Goal: Information Seeking & Learning: Learn about a topic

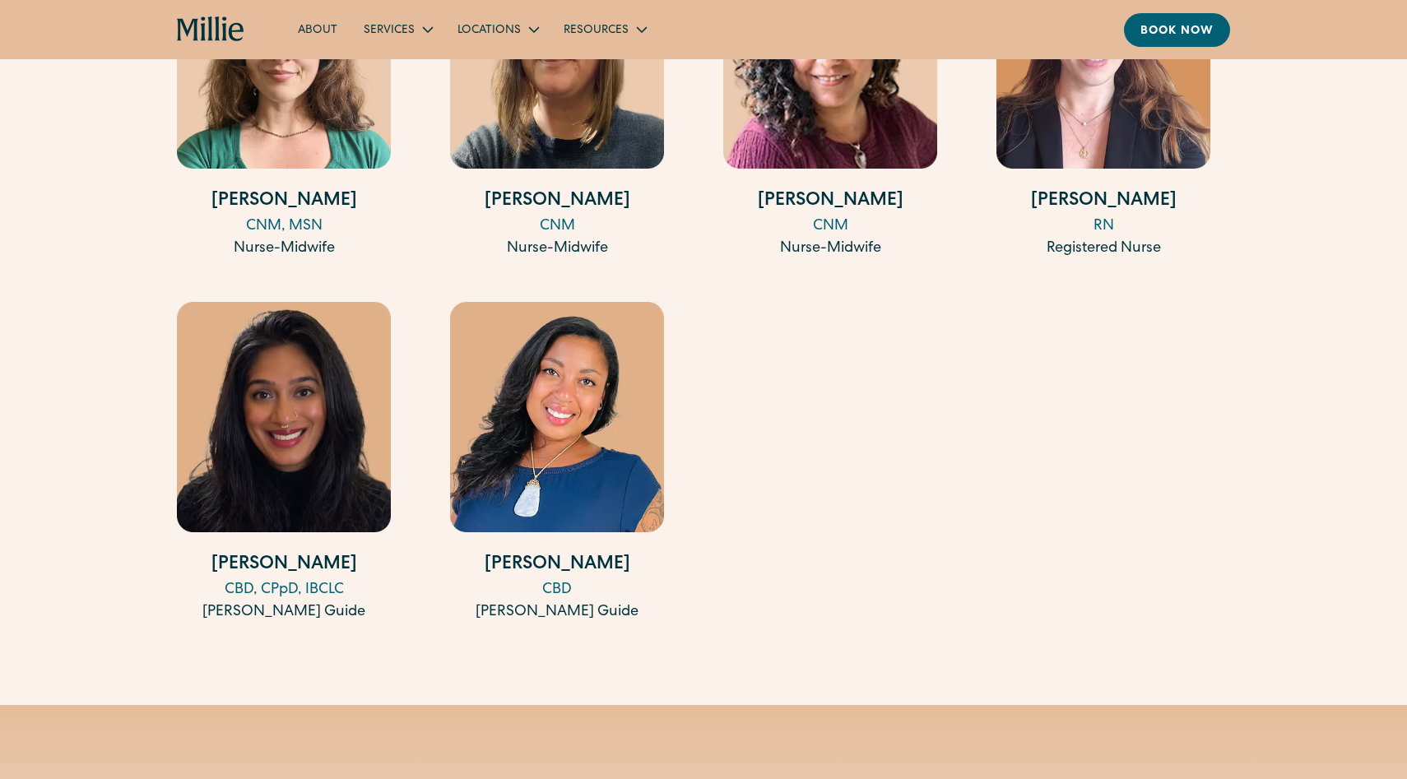
scroll to position [2573, 0]
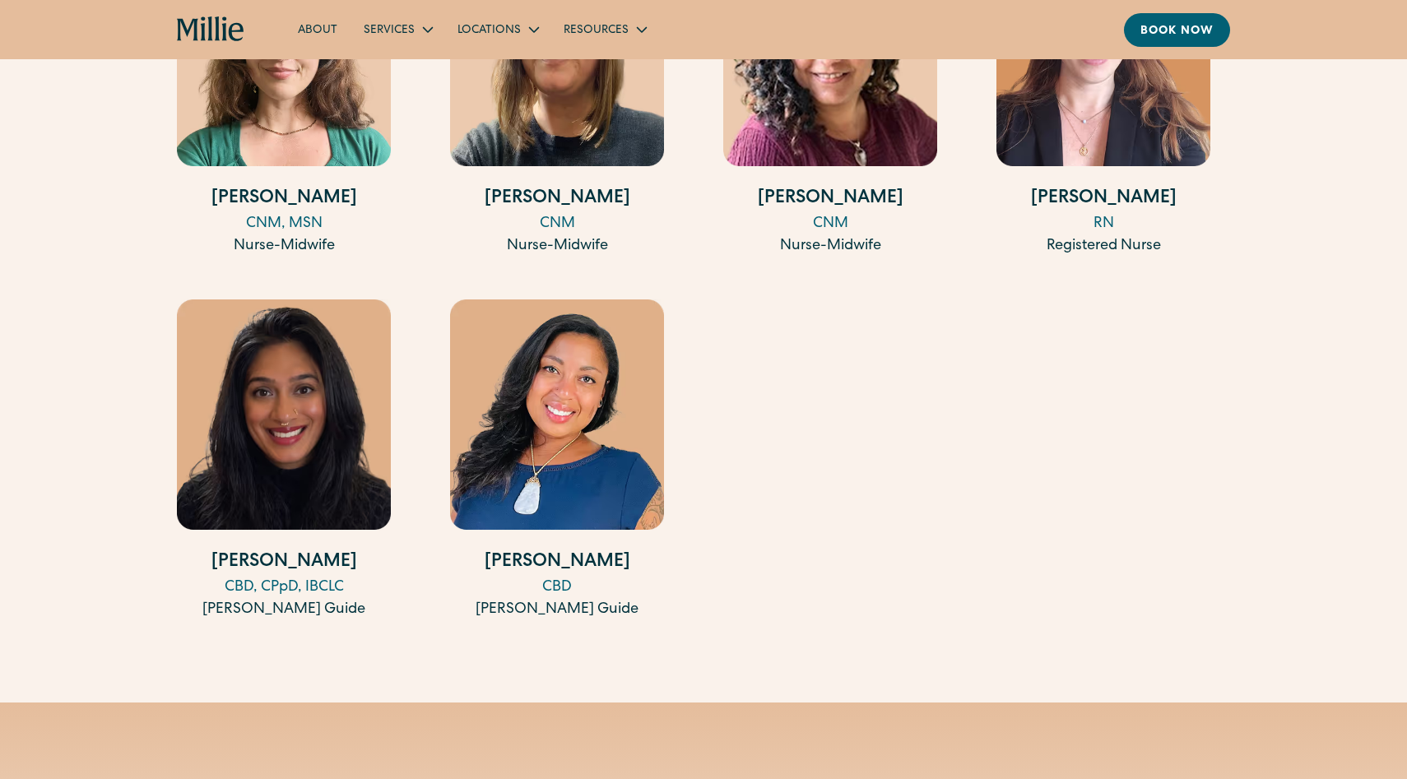
click at [558, 584] on div "CBD" at bounding box center [557, 588] width 214 height 22
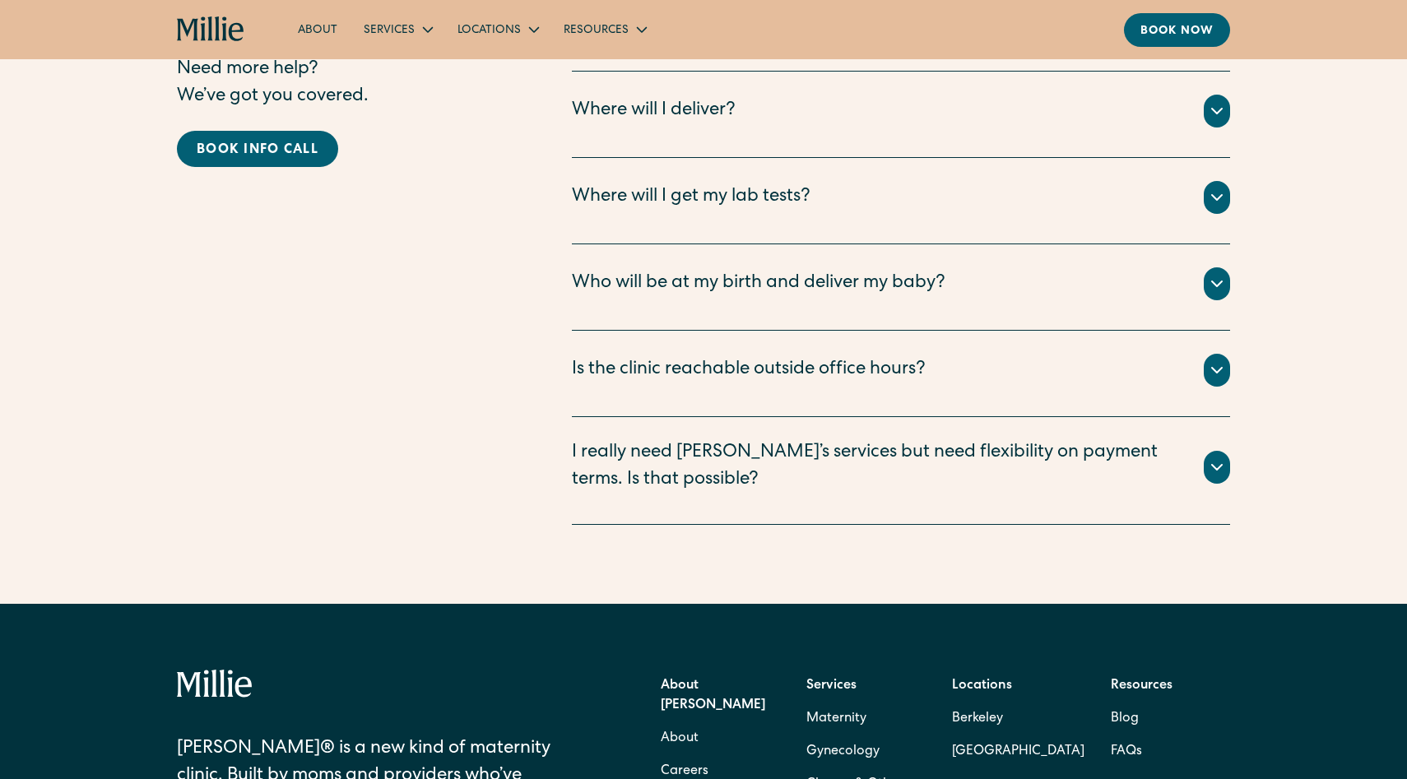
scroll to position [4562, 0]
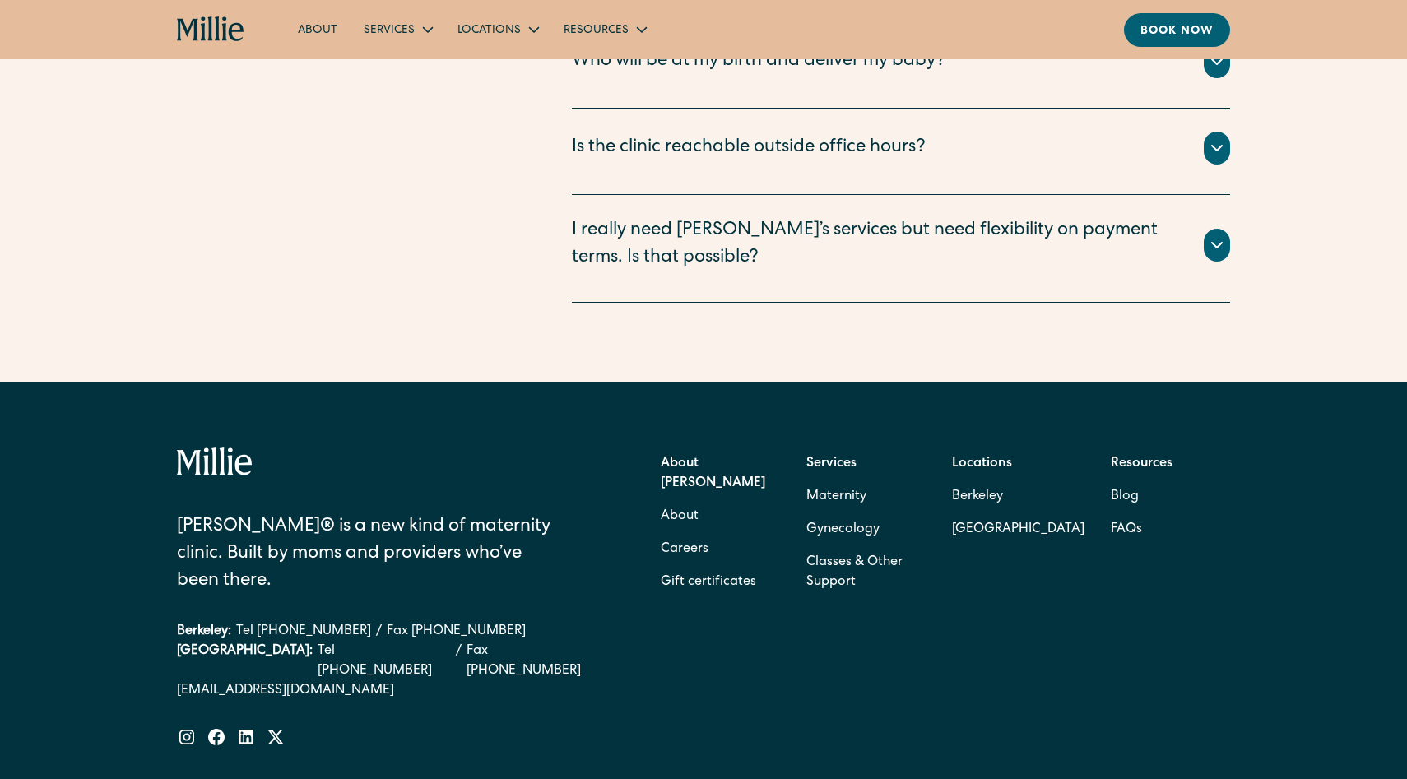
click at [965, 218] on div "I really need Millie’s services but need flexibility on payment terms. Is that …" at bounding box center [878, 245] width 612 height 54
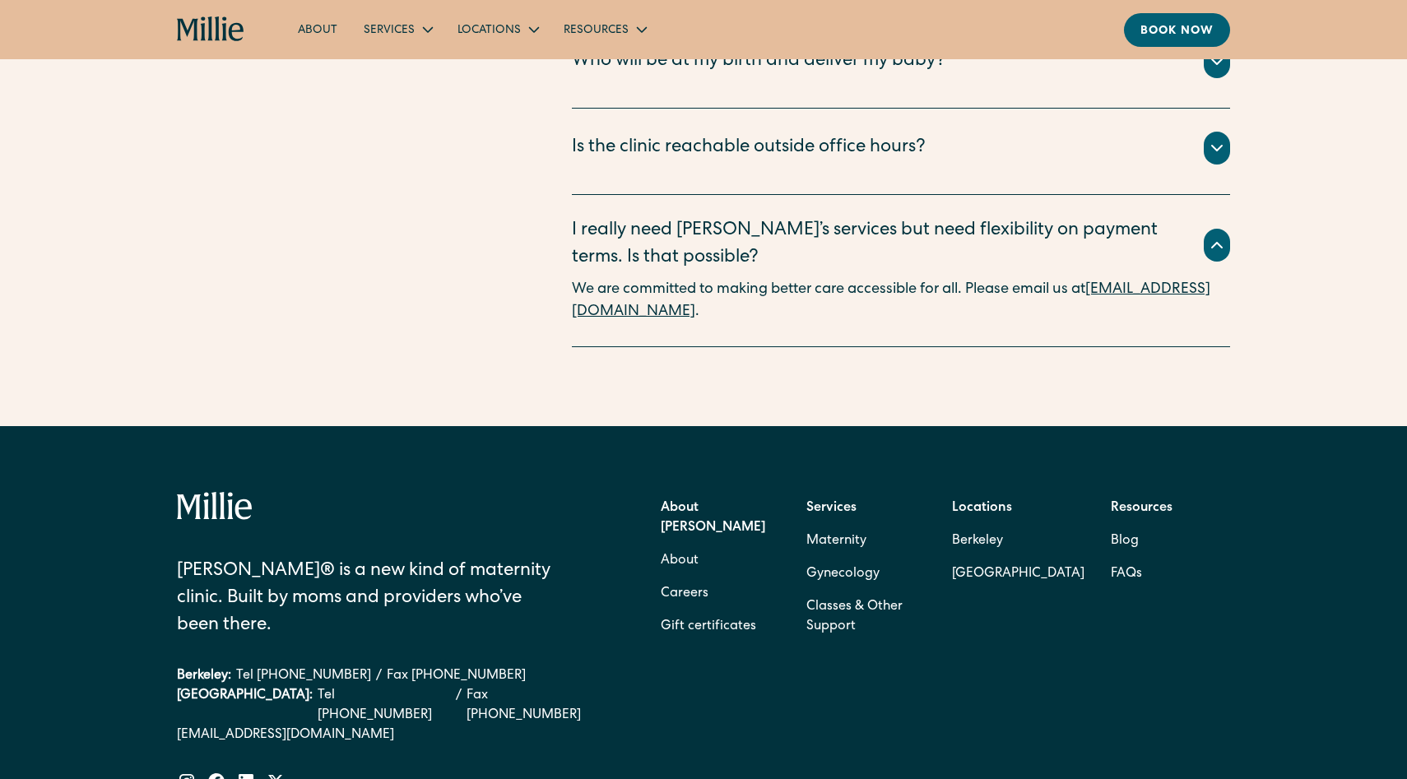
click at [959, 218] on div "I really need Millie’s services but need flexibility on payment terms. Is that …" at bounding box center [878, 245] width 612 height 54
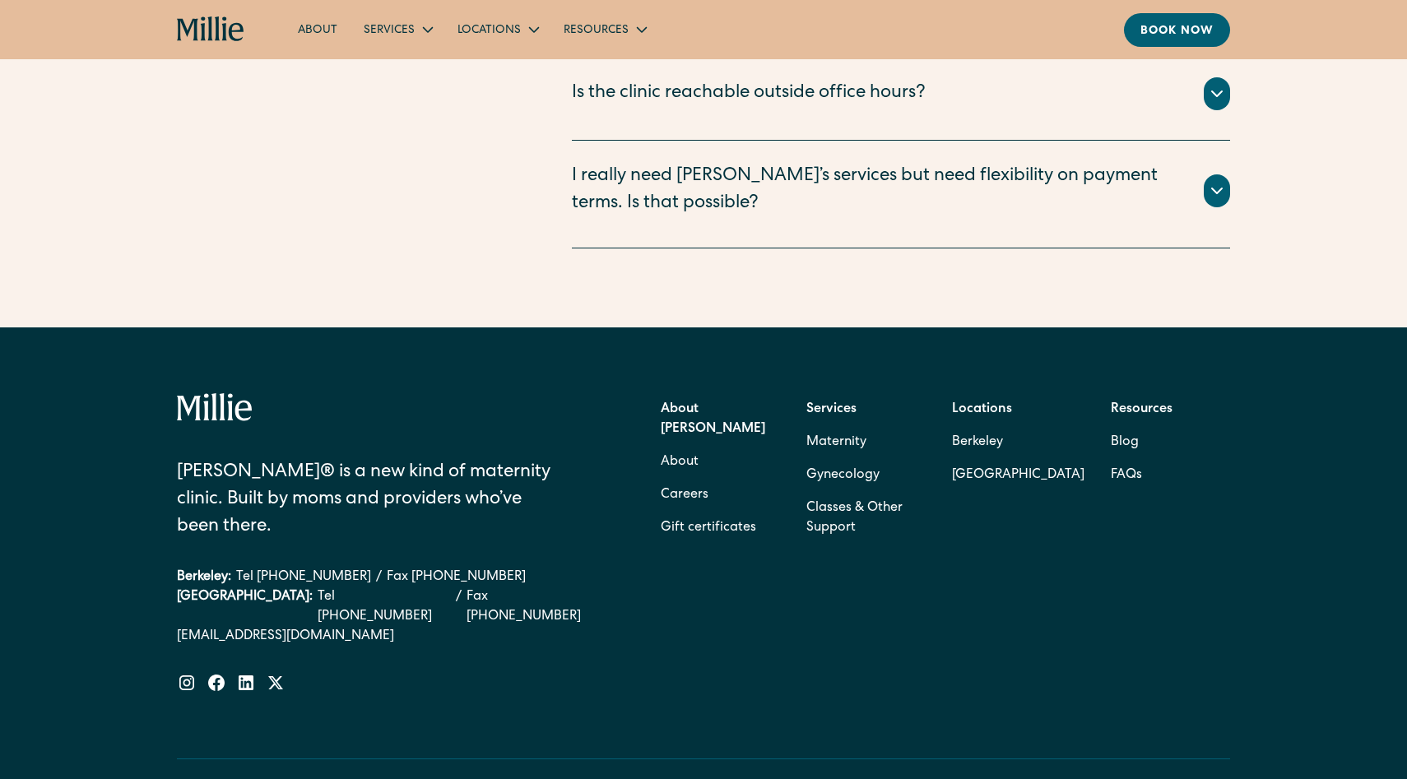
scroll to position [4659, 0]
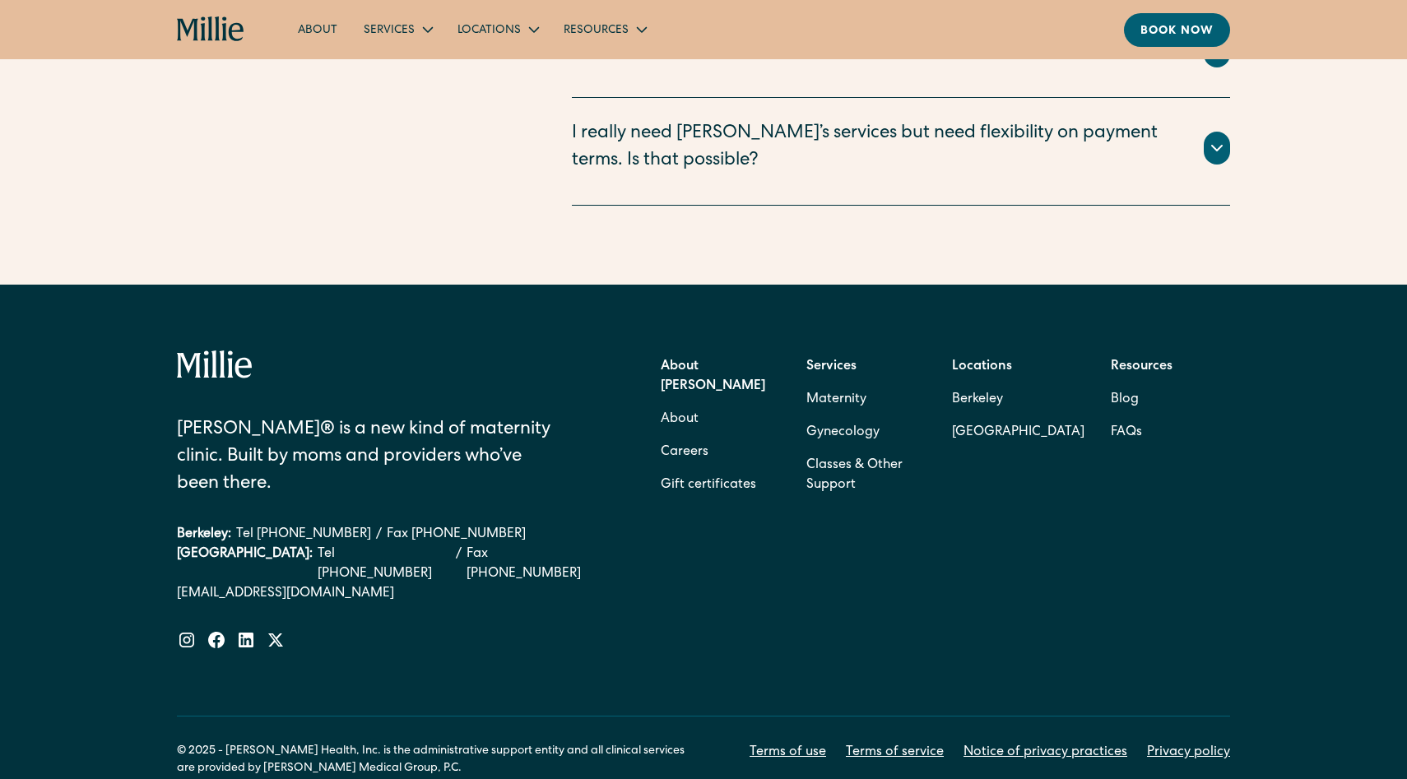
click at [1127, 360] on strong "Resources" at bounding box center [1142, 366] width 62 height 13
click at [1126, 383] on link "Blog" at bounding box center [1125, 399] width 28 height 33
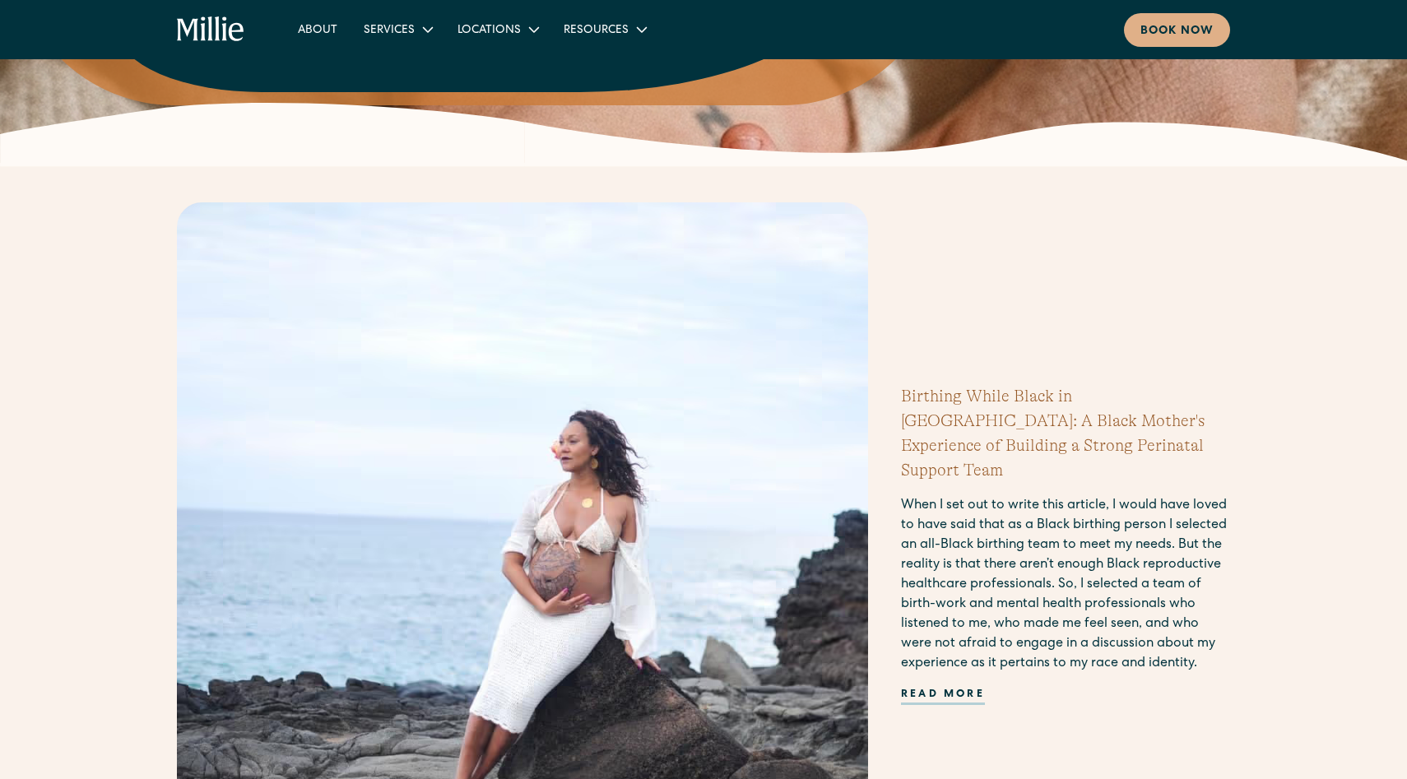
scroll to position [235, 0]
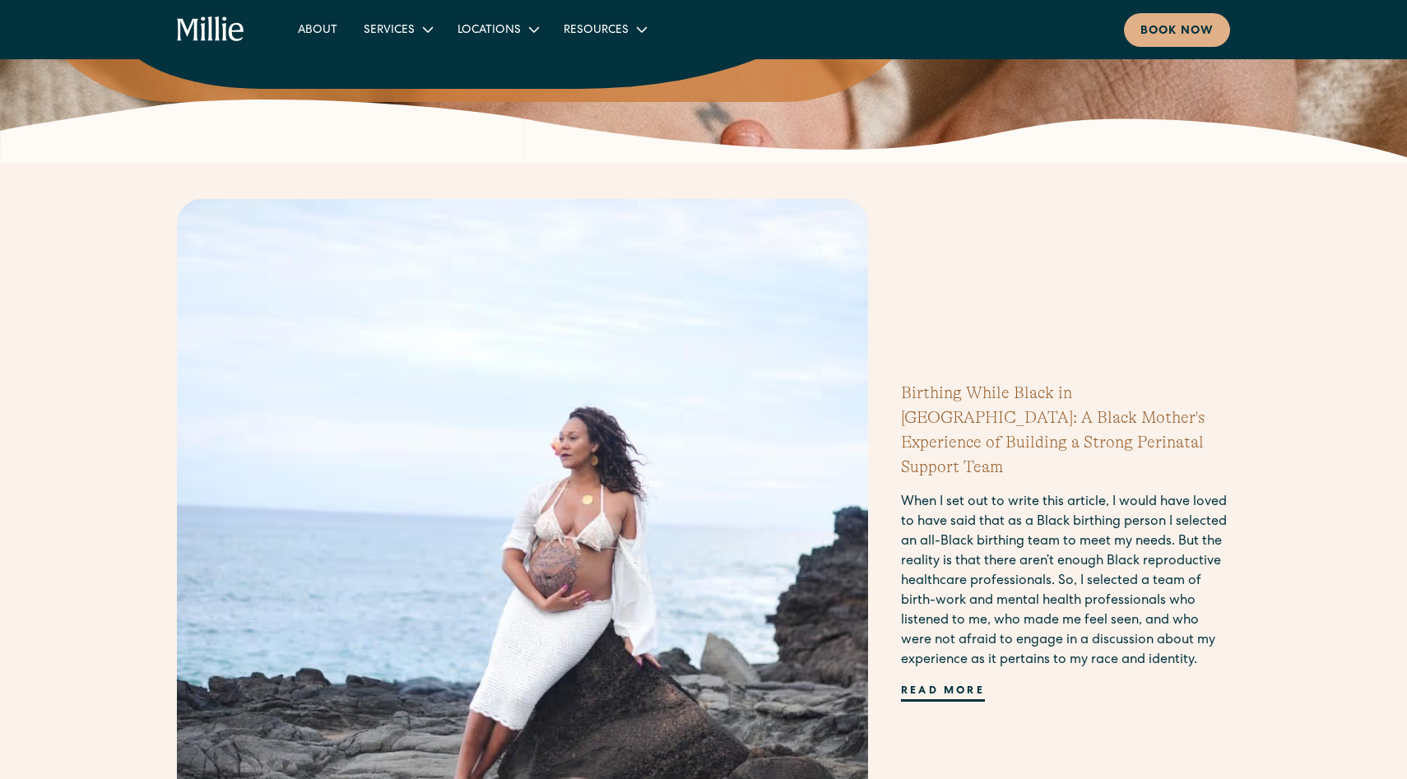
click at [936, 684] on div "Read more" at bounding box center [943, 693] width 84 height 18
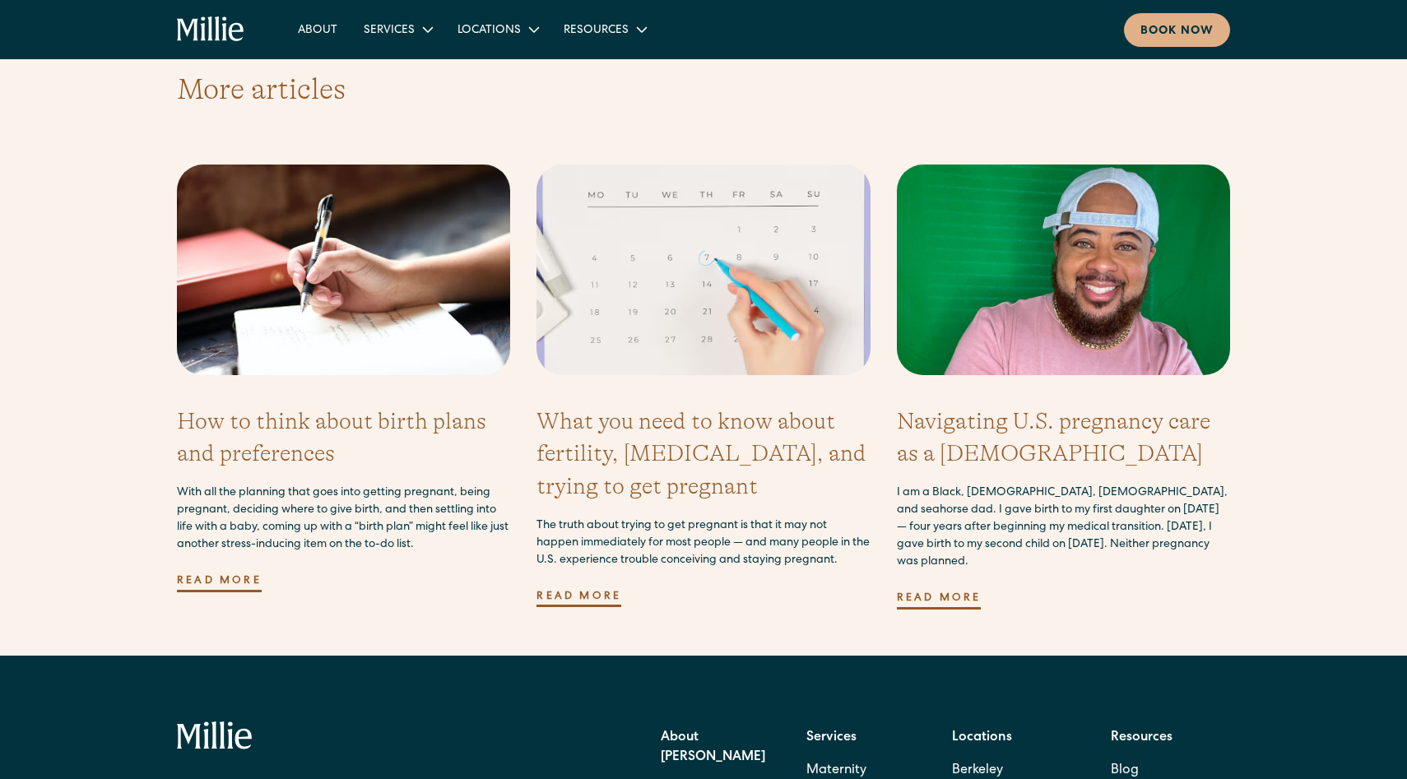
scroll to position [6167, 0]
